Goal: Task Accomplishment & Management: Manage account settings

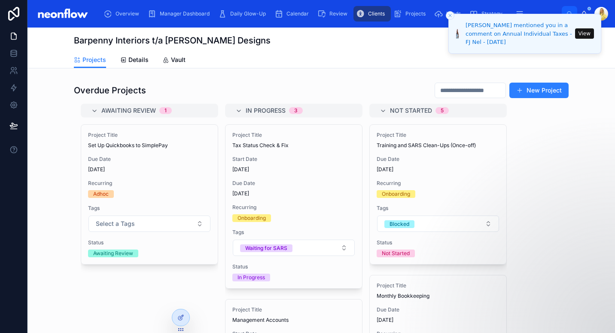
scroll to position [543, 0]
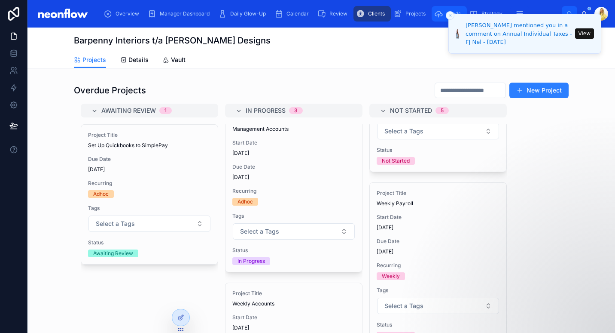
drag, startPoint x: 452, startPoint y: 13, endPoint x: 436, endPoint y: 14, distance: 15.5
click at [452, 13] on icon "Close toast" at bounding box center [450, 15] width 5 height 5
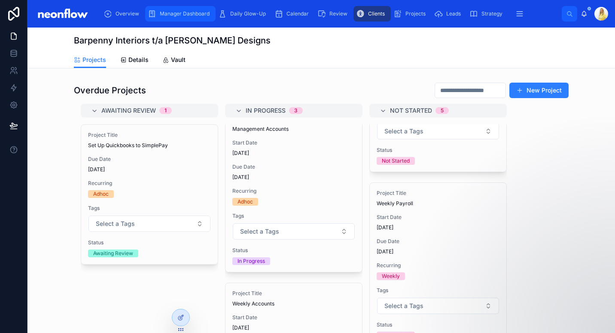
click at [153, 15] on icon "scrollable content" at bounding box center [152, 13] width 9 height 9
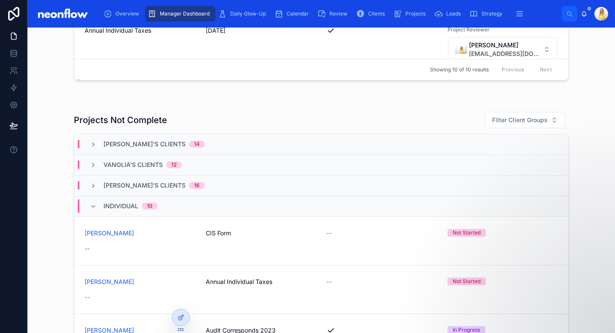
scroll to position [702, 0]
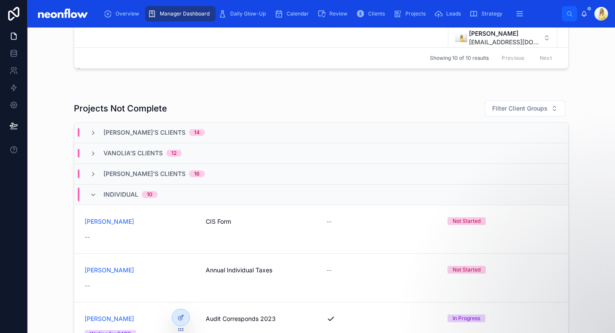
click at [143, 174] on span "Shannen's Clients" at bounding box center [145, 173] width 82 height 9
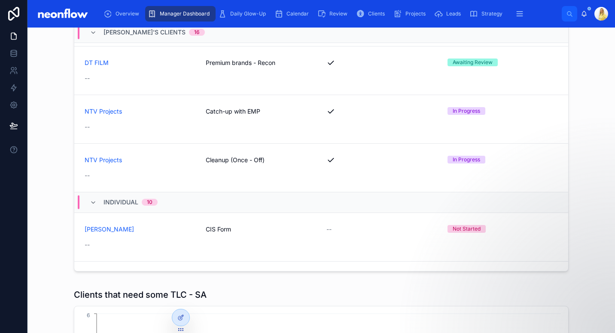
scroll to position [601, 0]
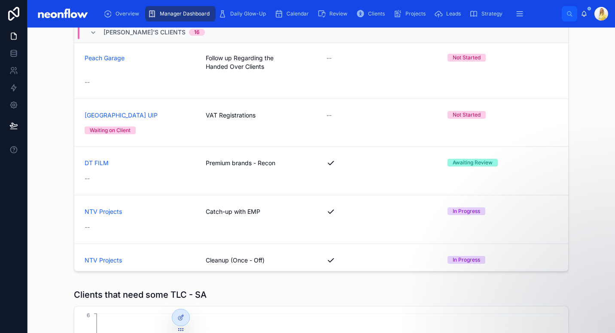
click at [65, 192] on div "Projects Not Complete Filter Client Groups Marissa's Clients 14 Vanolia's Clien…" at bounding box center [321, 137] width 574 height 282
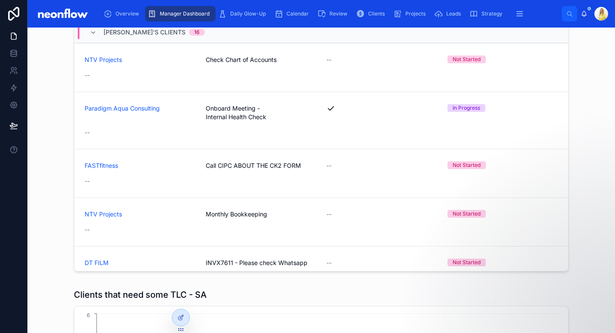
scroll to position [401, 0]
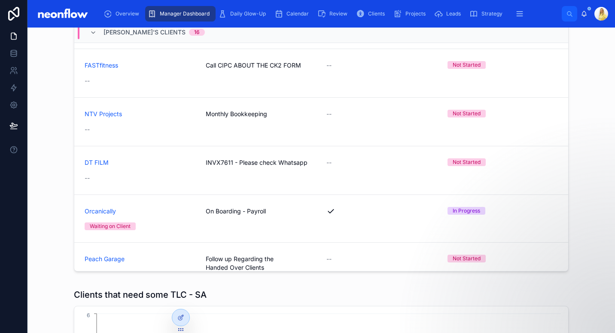
click at [290, 67] on div "FASTfitness Call CIPC ABOUT THE CK2 FORM -- Not Started --" at bounding box center [321, 73] width 473 height 24
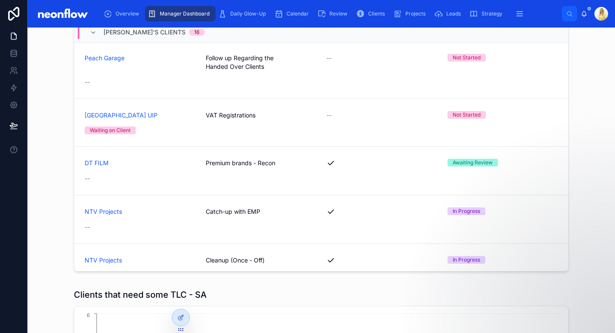
scroll to position [702, 0]
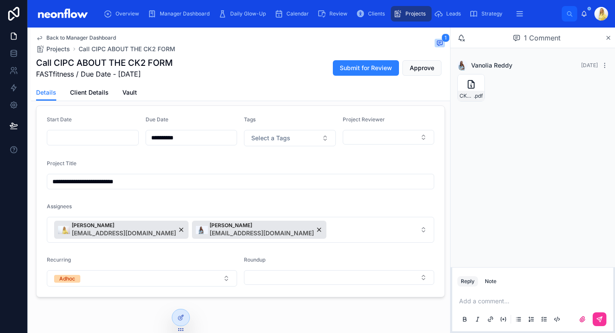
scroll to position [100, 0]
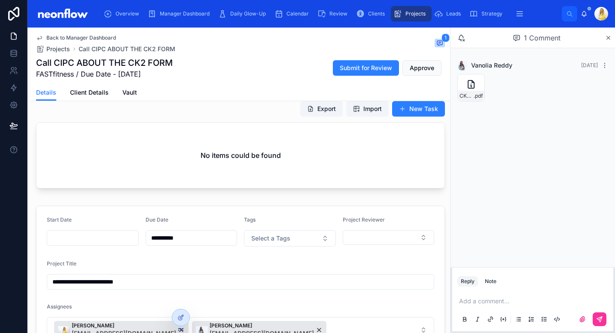
drag, startPoint x: 161, startPoint y: 280, endPoint x: 38, endPoint y: 289, distance: 122.8
click at [38, 289] on form "**********" at bounding box center [241, 301] width 408 height 191
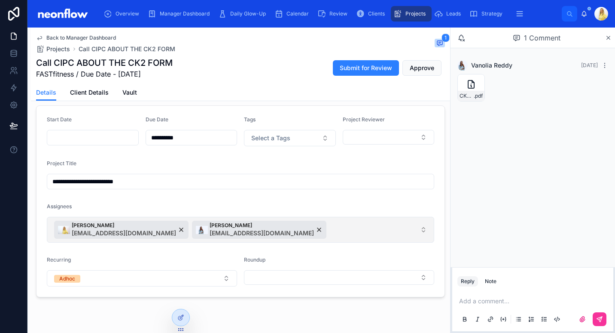
click at [325, 238] on button "[PERSON_NAME] [EMAIL_ADDRESS][DOMAIN_NAME] [PERSON_NAME] [EMAIL_ADDRESS][DOMAIN…" at bounding box center [241, 230] width 388 height 26
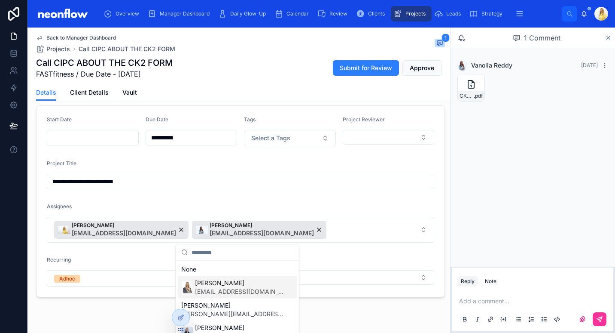
scroll to position [22, 0]
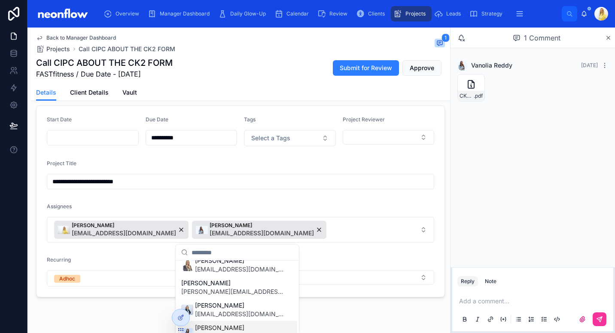
click at [247, 326] on span "[PERSON_NAME]" at bounding box center [239, 327] width 88 height 9
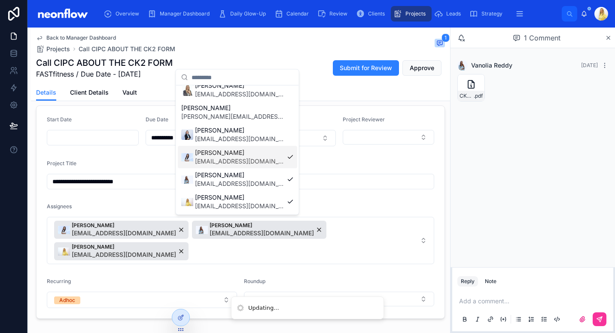
click at [519, 305] on p at bounding box center [534, 300] width 151 height 9
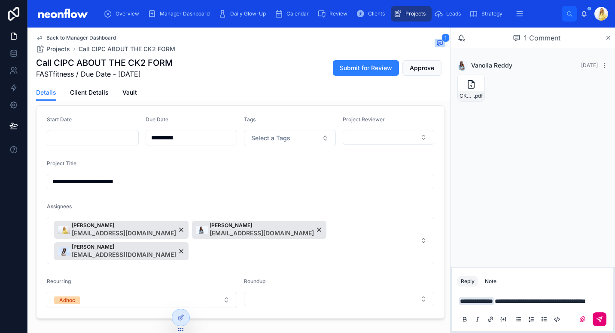
click at [598, 323] on button at bounding box center [600, 319] width 14 height 14
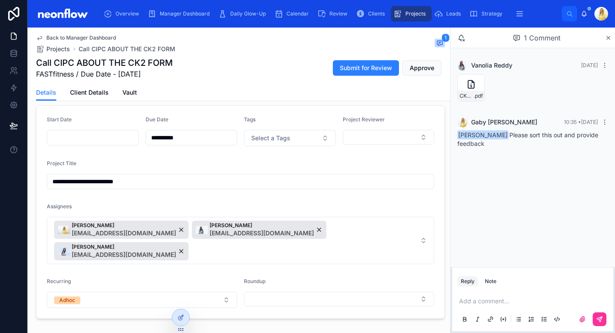
click at [307, 166] on div "Project Title" at bounding box center [241, 165] width 388 height 10
